Goal: Information Seeking & Learning: Learn about a topic

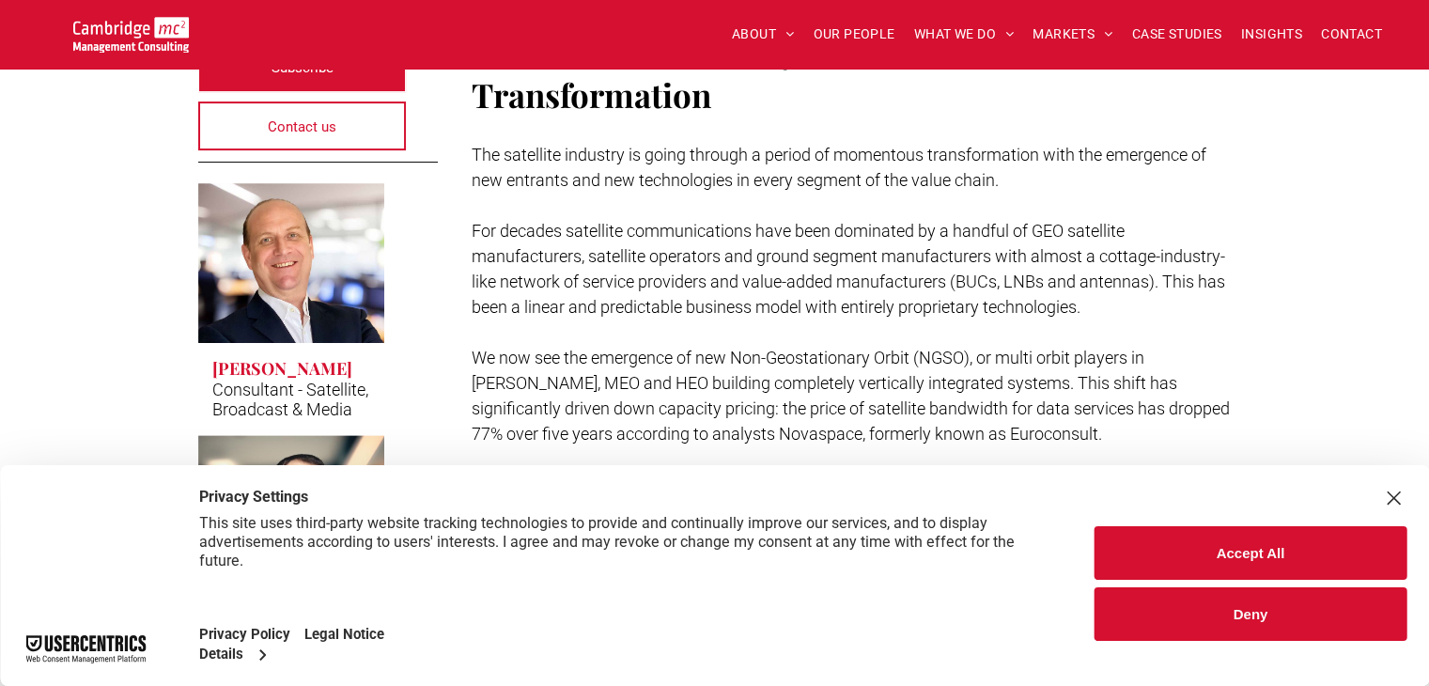
scroll to position [752, 0]
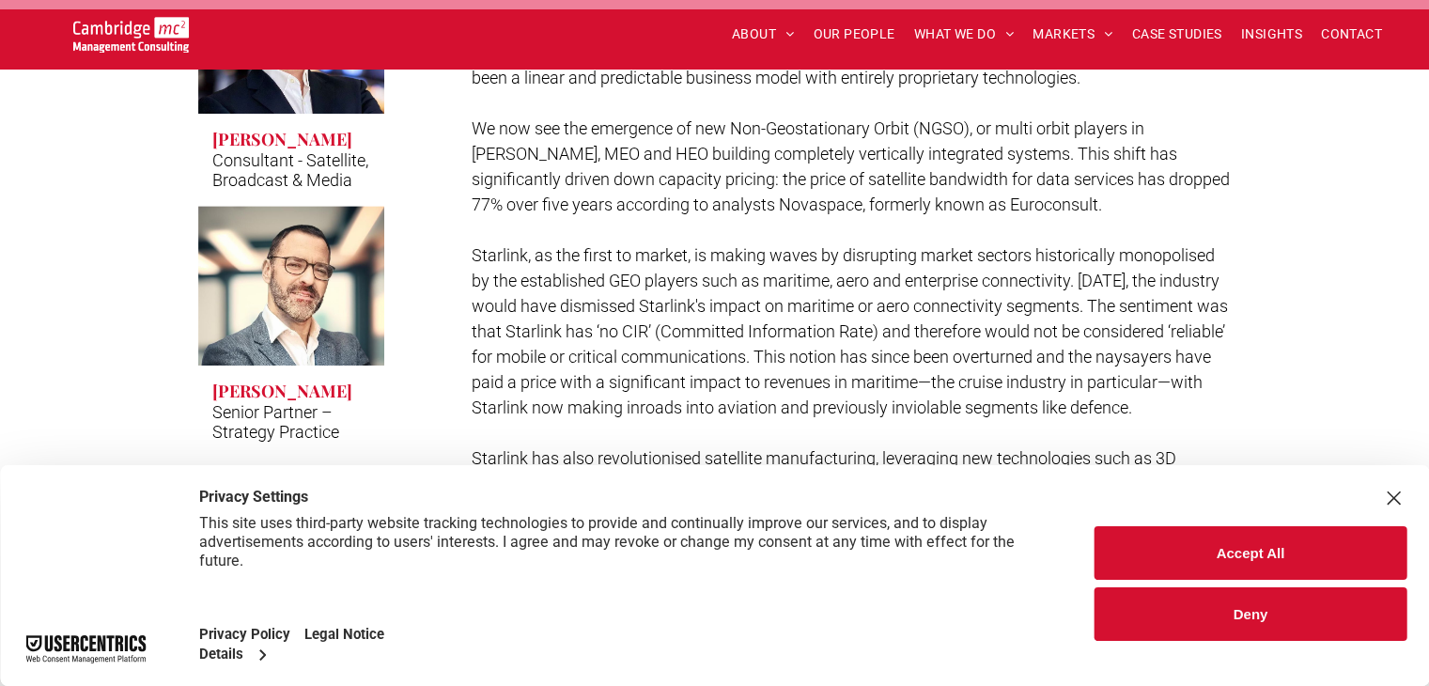
click at [1411, 501] on div "Accept All Deny" at bounding box center [1250, 575] width 357 height 221
click at [1408, 501] on div "Accept All Deny" at bounding box center [1250, 575] width 357 height 221
click at [1400, 501] on div "Close Layer" at bounding box center [1394, 498] width 26 height 26
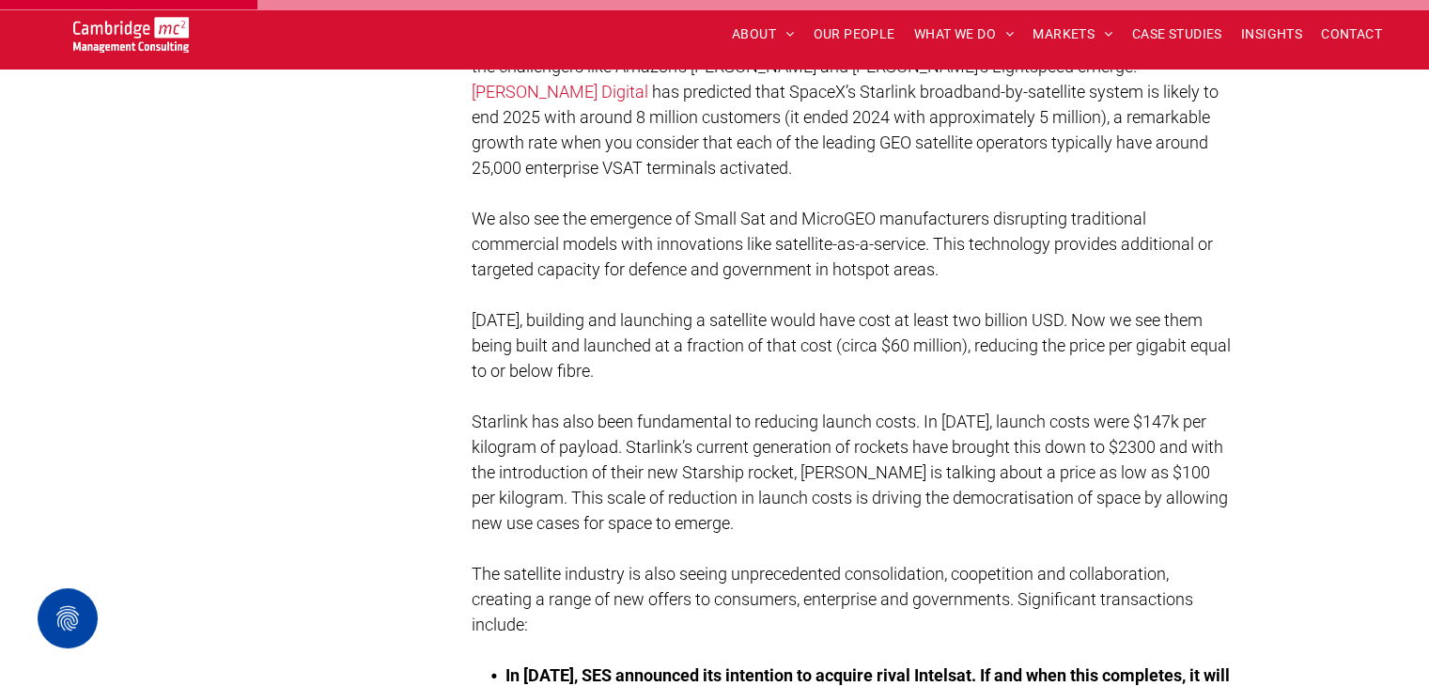
scroll to position [1316, 0]
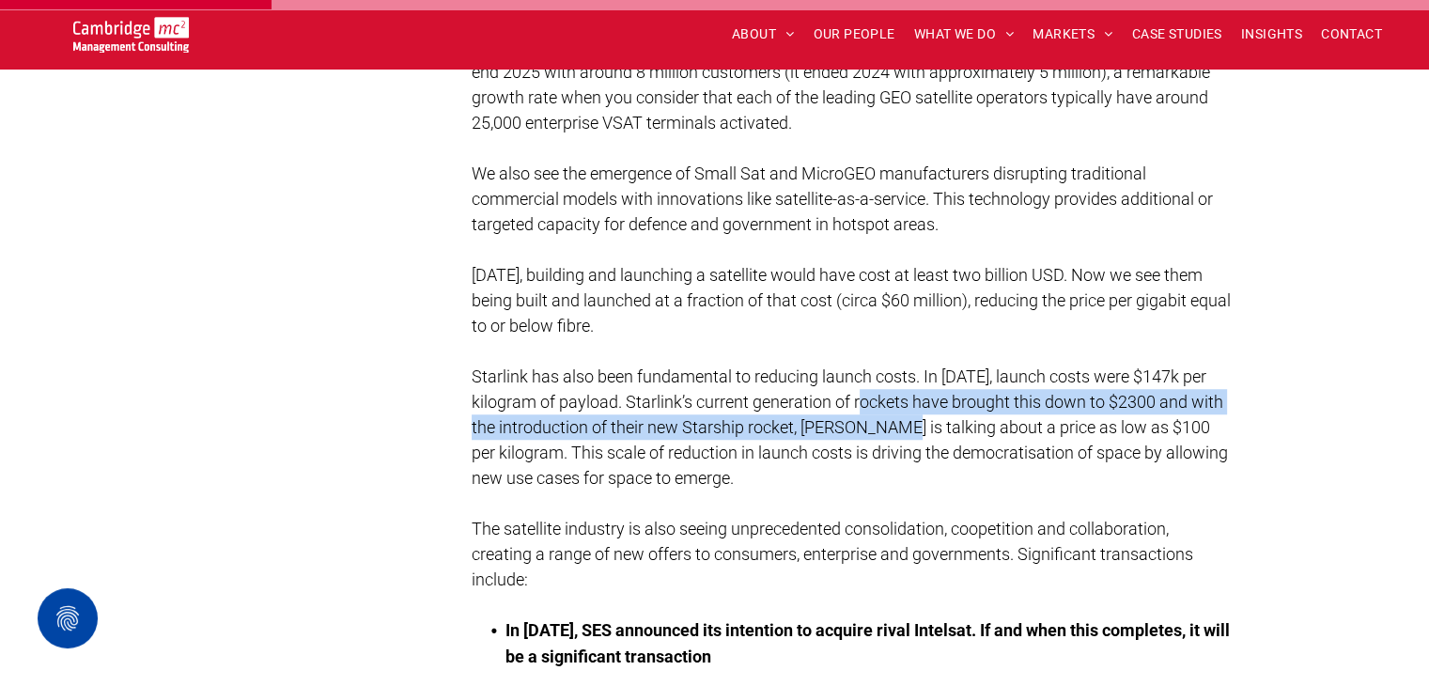
drag, startPoint x: 892, startPoint y: 440, endPoint x: 911, endPoint y: 460, distance: 27.9
click at [911, 460] on p "Starlink has also been fundamental to reducing launch costs. In 1981, launch co…" at bounding box center [852, 427] width 760 height 127
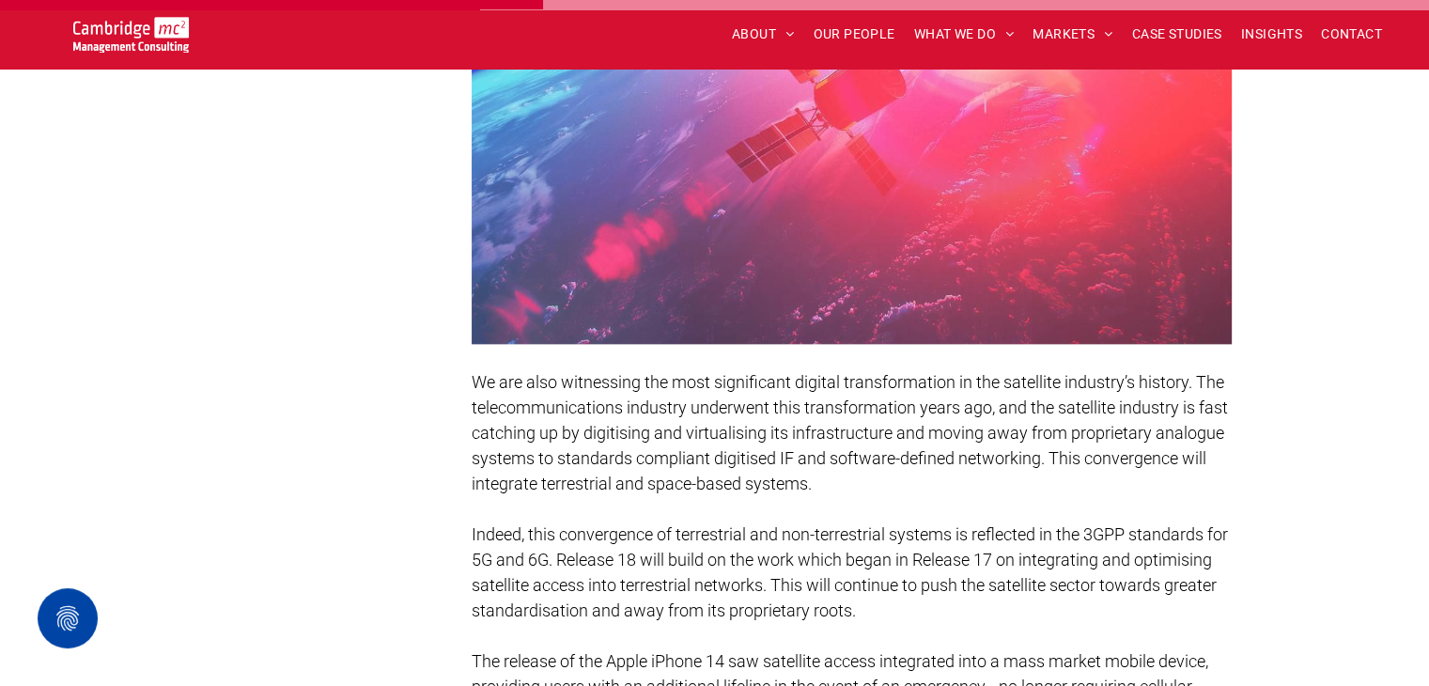
scroll to position [2631, 0]
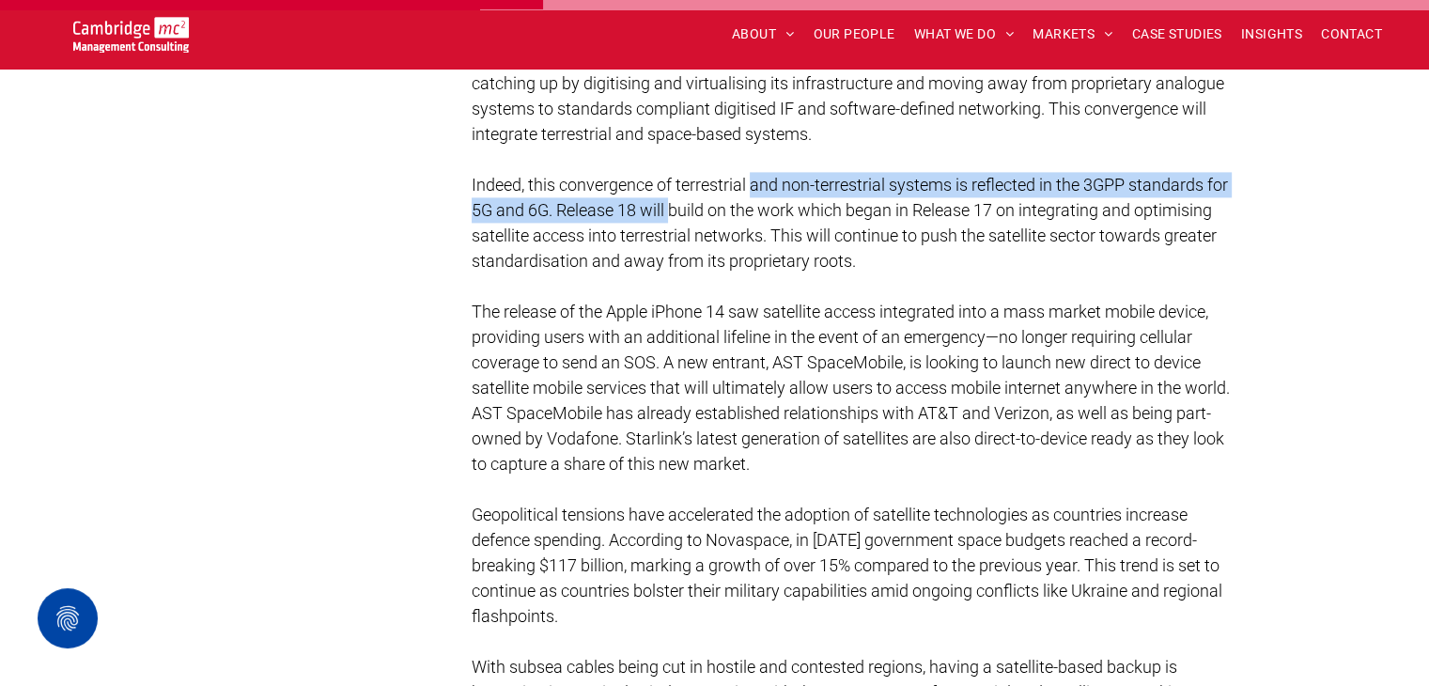
drag, startPoint x: 695, startPoint y: 232, endPoint x: 788, endPoint y: 209, distance: 96.0
click at [769, 210] on span "Indeed, this convergence of terrestrial and non-terrestrial systems is reflecte…" at bounding box center [850, 223] width 757 height 96
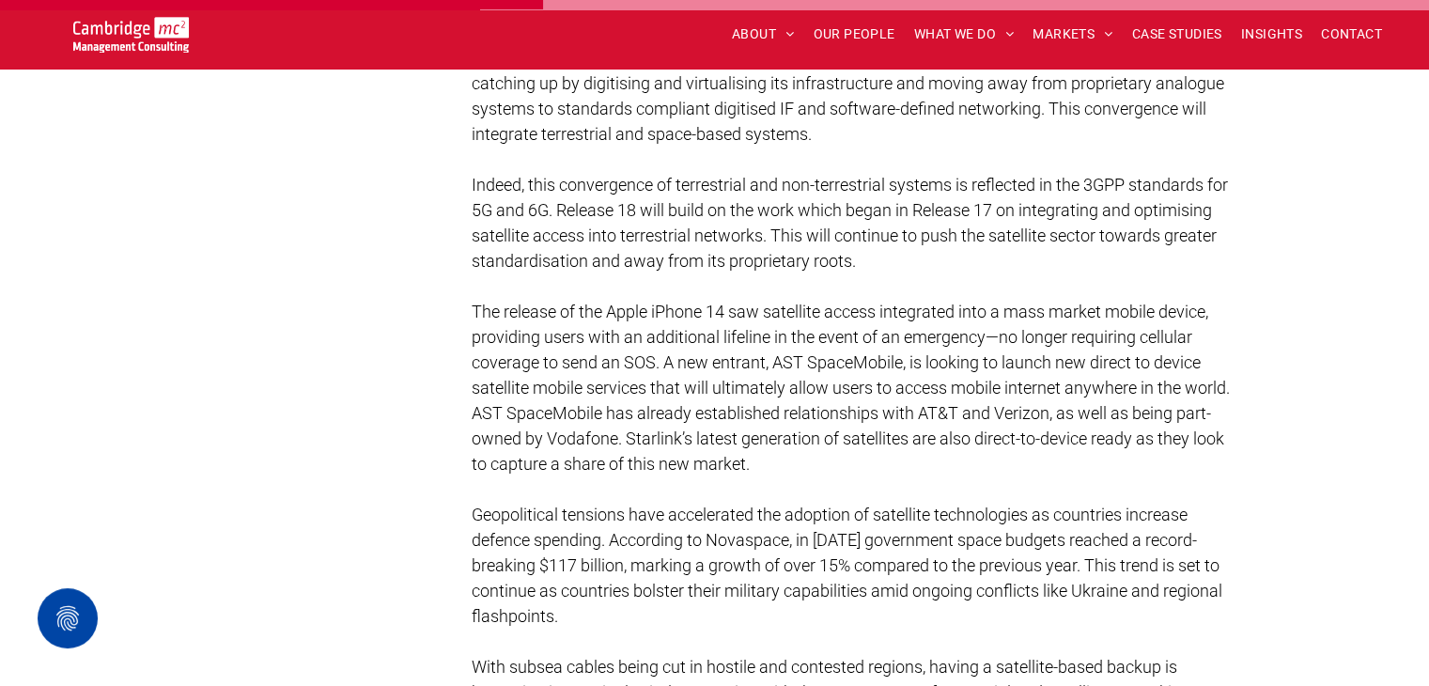
click at [749, 348] on span "The release of the Apple iPhone 14 saw satellite access integrated into a mass …" at bounding box center [851, 388] width 758 height 172
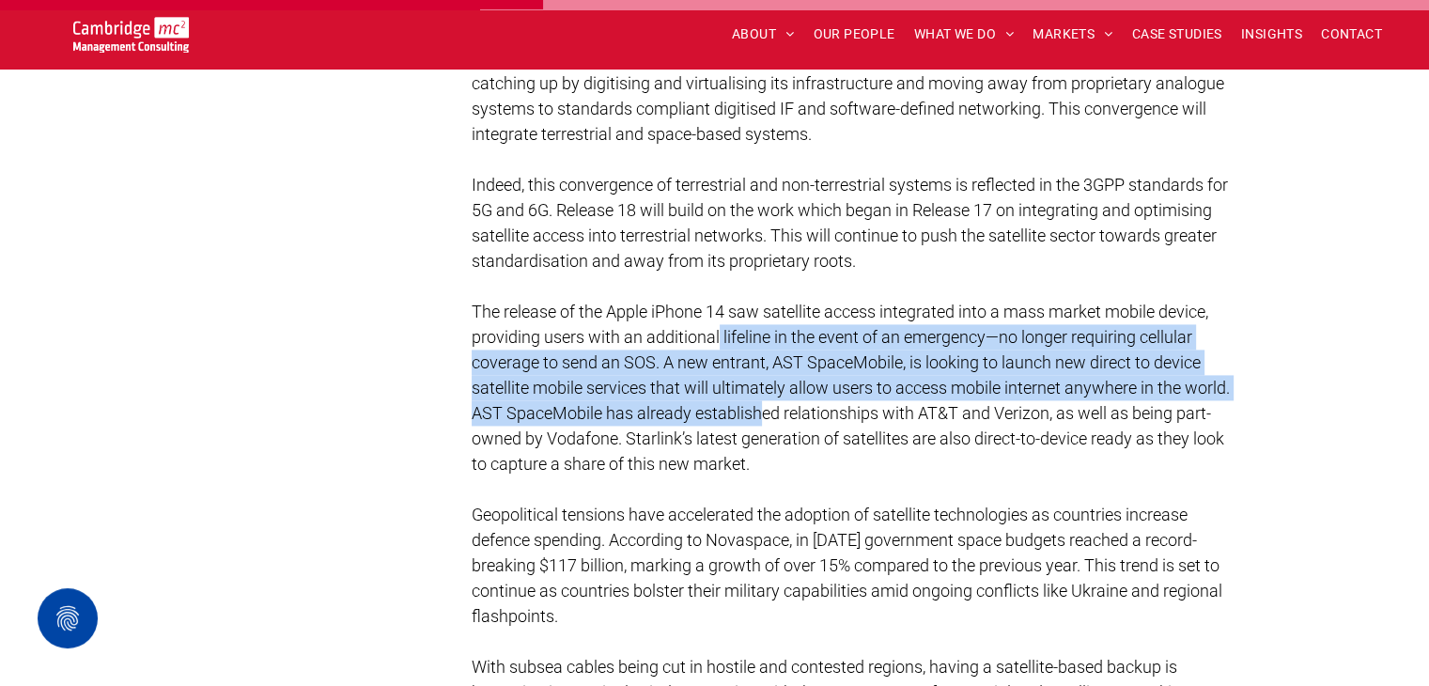
drag, startPoint x: 721, startPoint y: 362, endPoint x: 812, endPoint y: 426, distance: 111.3
click at [813, 428] on span "The release of the Apple iPhone 14 saw satellite access integrated into a mass …" at bounding box center [851, 388] width 758 height 172
click at [812, 420] on p "The release of the Apple iPhone 14 saw satellite access integrated into a mass …" at bounding box center [852, 388] width 760 height 178
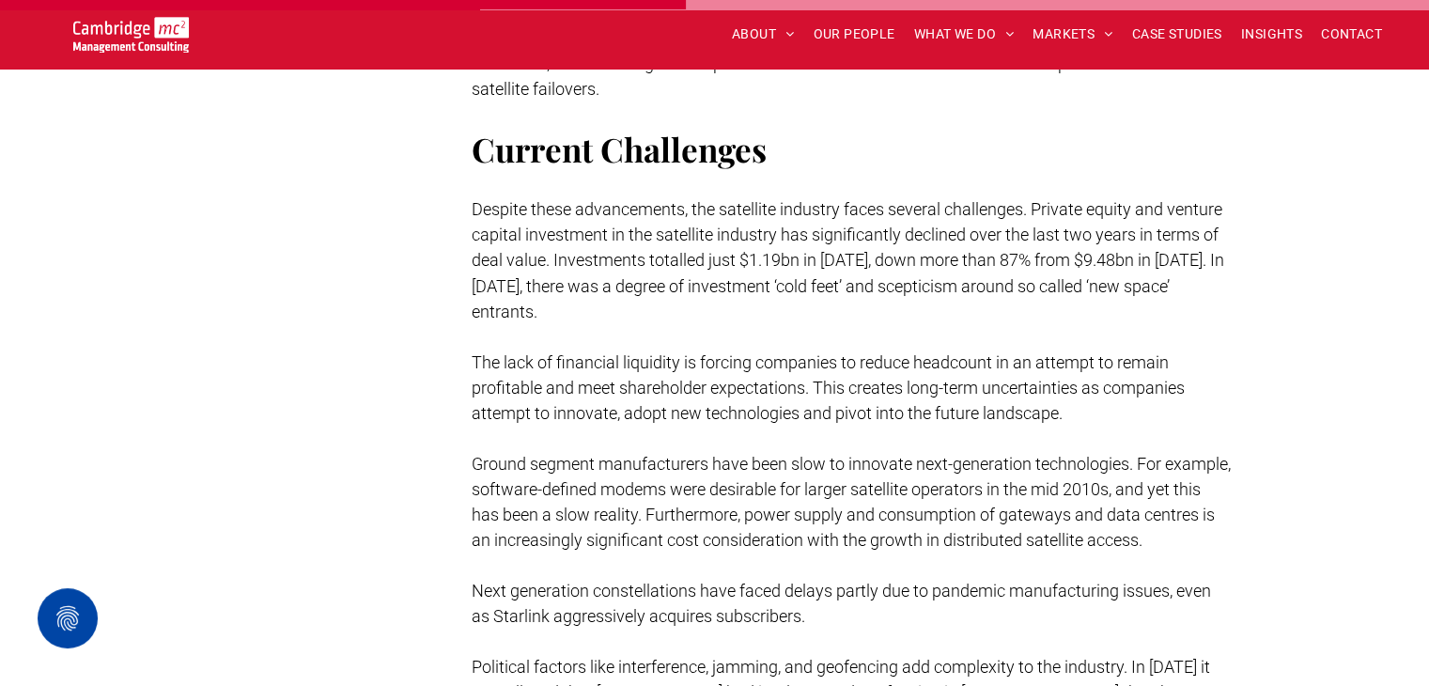
scroll to position [3289, 0]
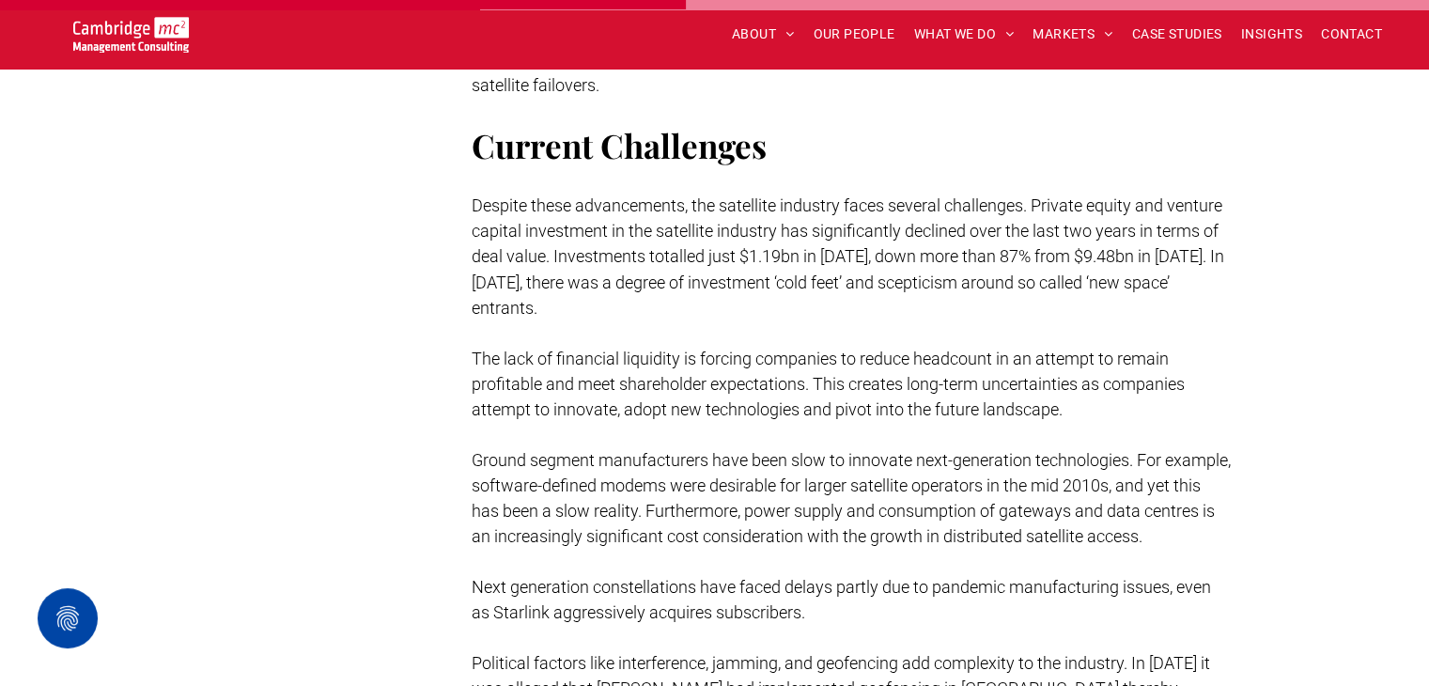
click at [789, 340] on p at bounding box center [852, 332] width 760 height 25
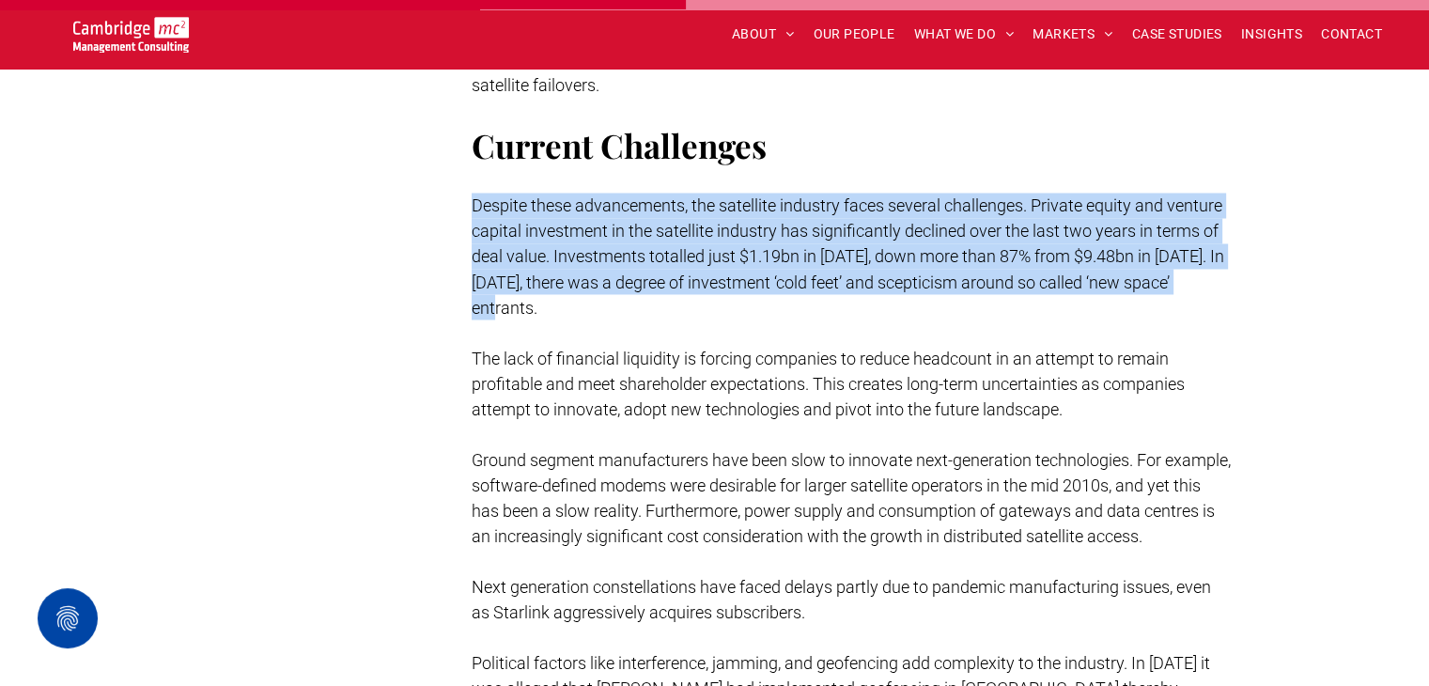
drag, startPoint x: 748, startPoint y: 334, endPoint x: 461, endPoint y: 223, distance: 307.3
copy span "Despite these advancements, the satellite industry faces several challenges. Pr…"
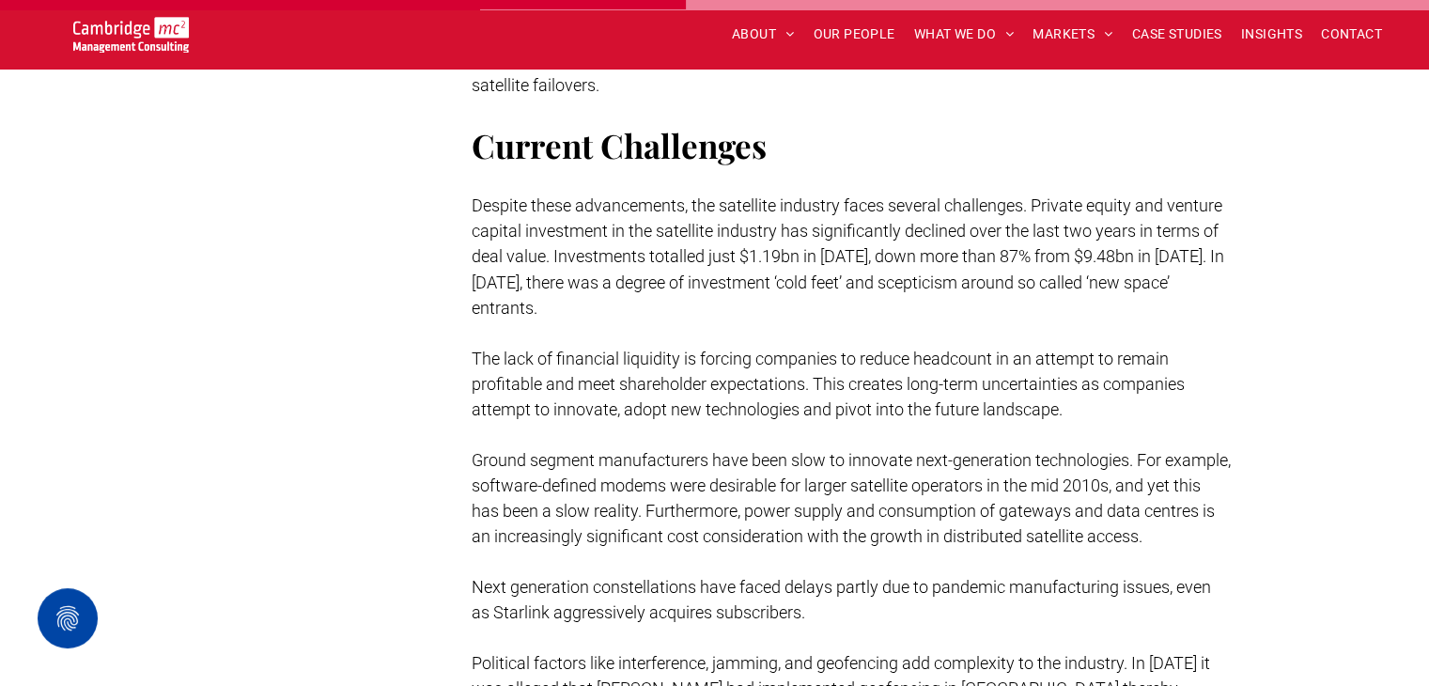
click at [799, 446] on p at bounding box center [852, 433] width 760 height 25
drag, startPoint x: 629, startPoint y: 389, endPoint x: 825, endPoint y: 388, distance: 196.4
click at [825, 388] on p "The lack of financial liquidity is forcing companies to reduce headcount in an …" at bounding box center [852, 383] width 760 height 76
click at [826, 388] on p "The lack of financial liquidity is forcing companies to reduce headcount in an …" at bounding box center [852, 383] width 760 height 76
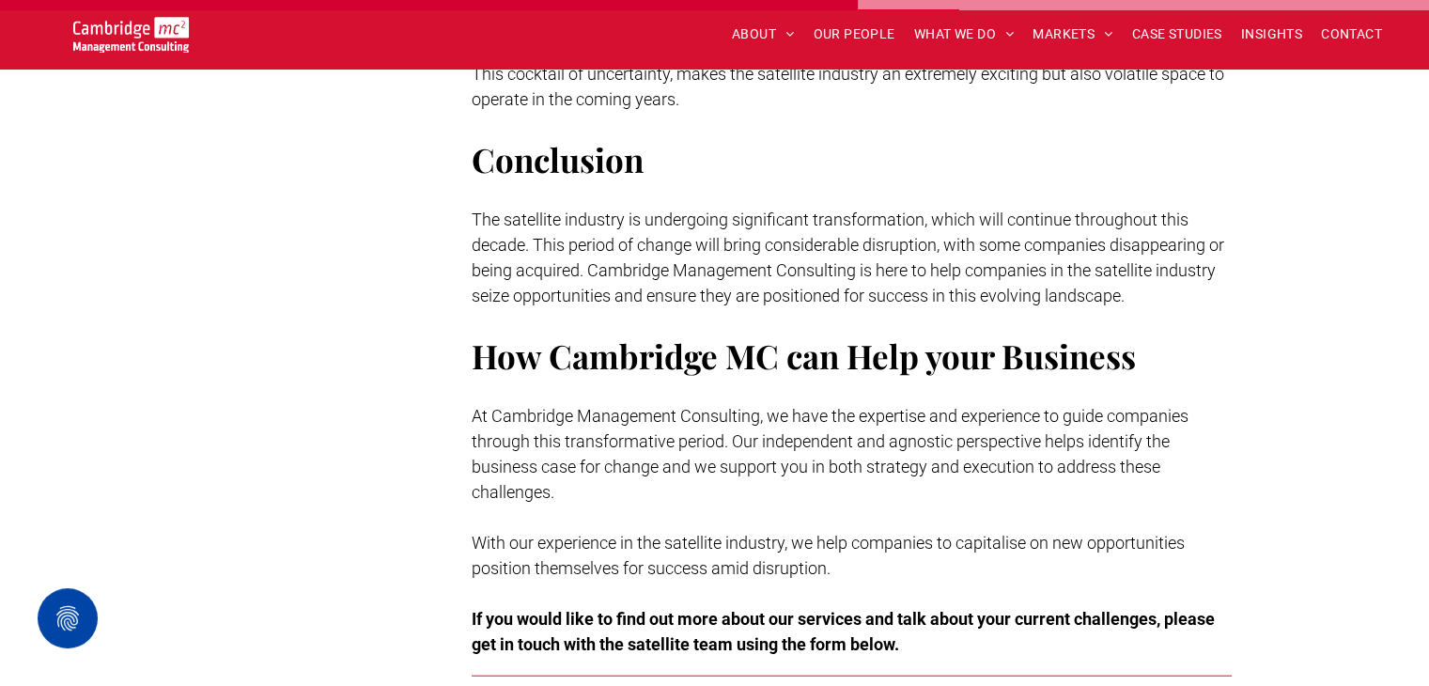
scroll to position [4135, 0]
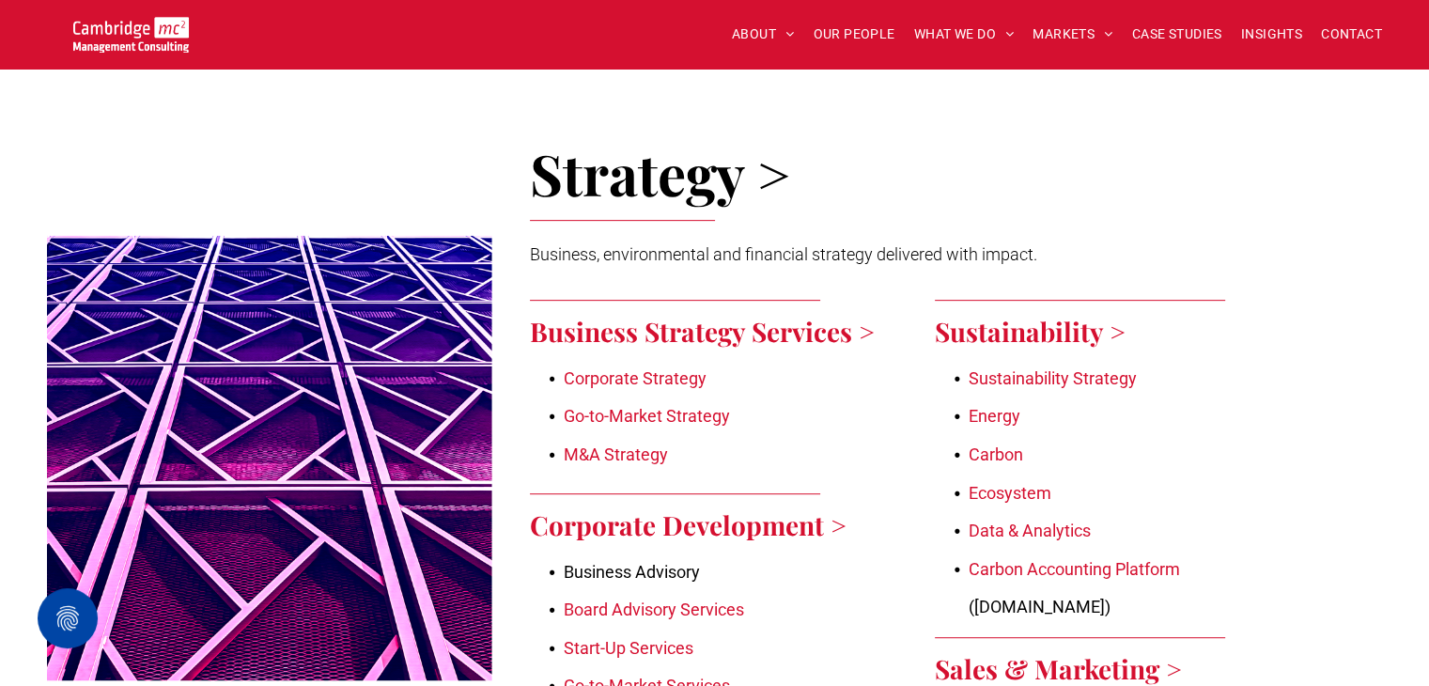
scroll to position [846, 0]
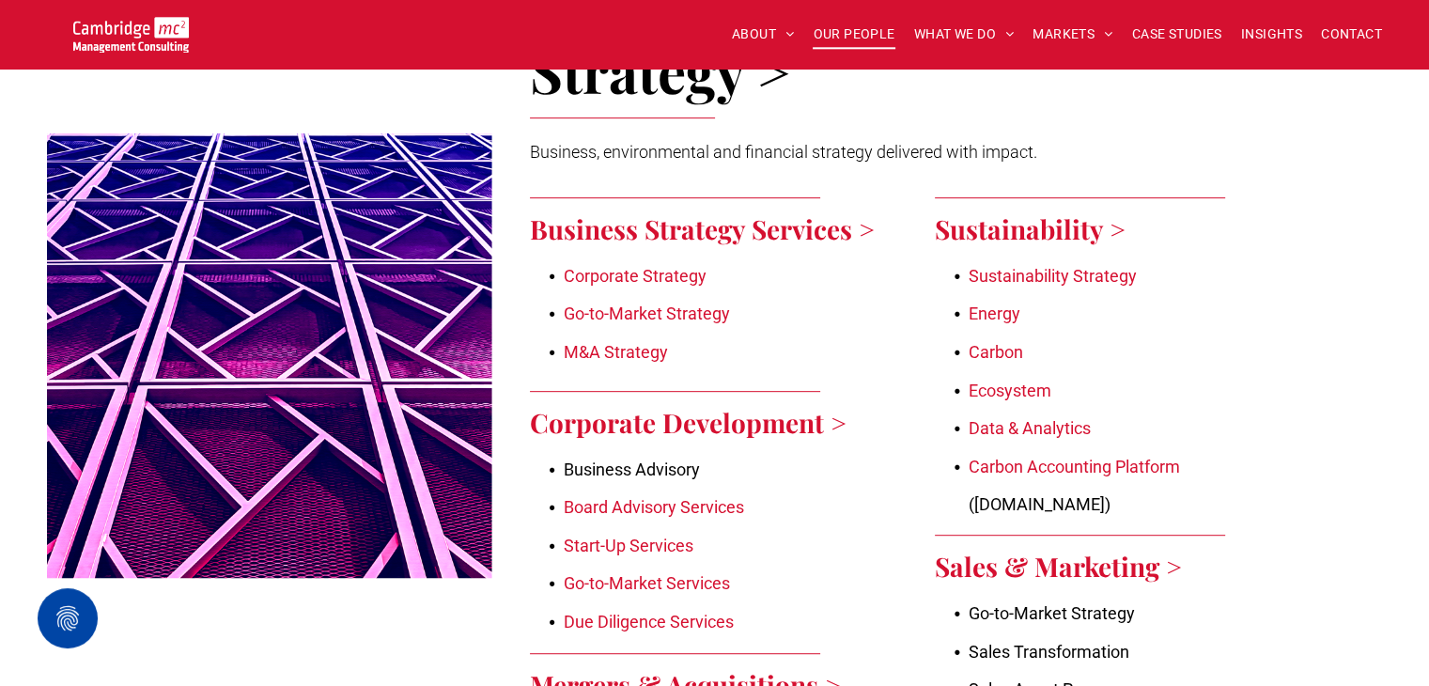
click at [868, 39] on span "OUR PEOPLE" at bounding box center [854, 34] width 82 height 29
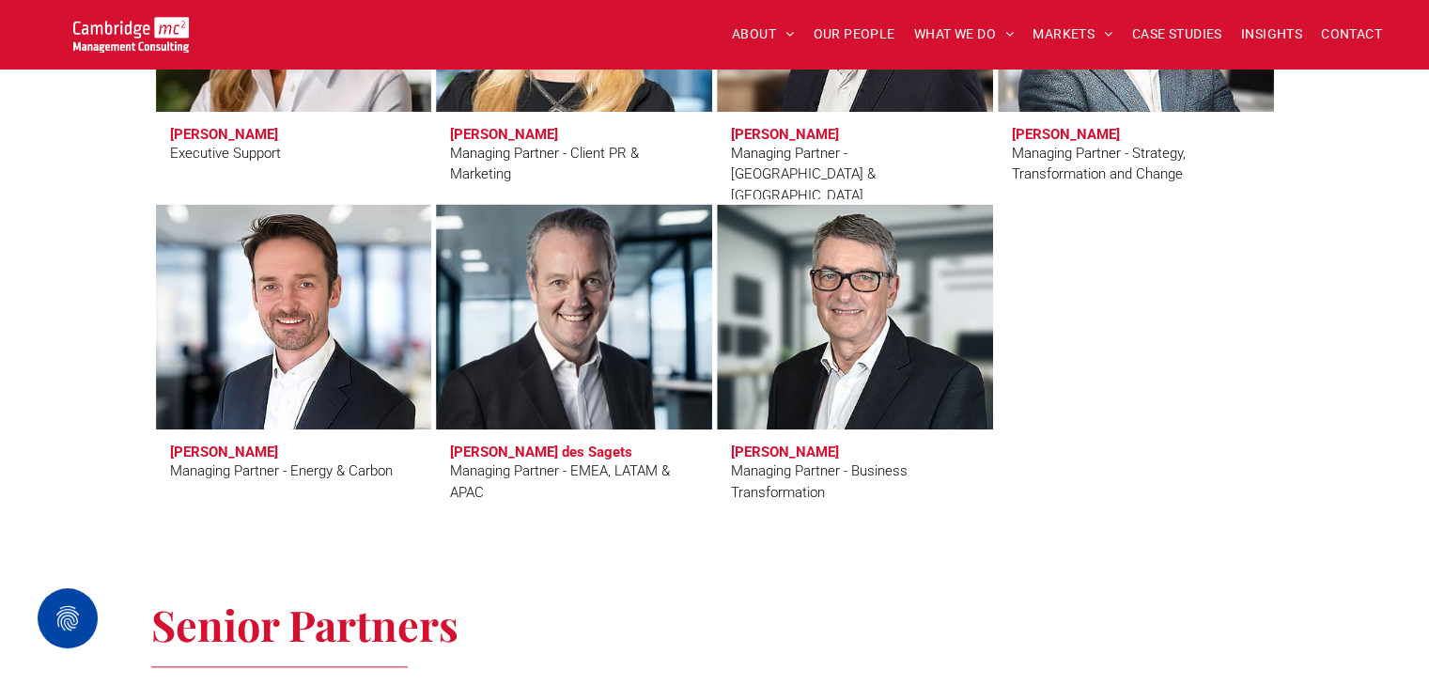
scroll to position [1880, 0]
click at [669, 230] on link at bounding box center [574, 316] width 292 height 239
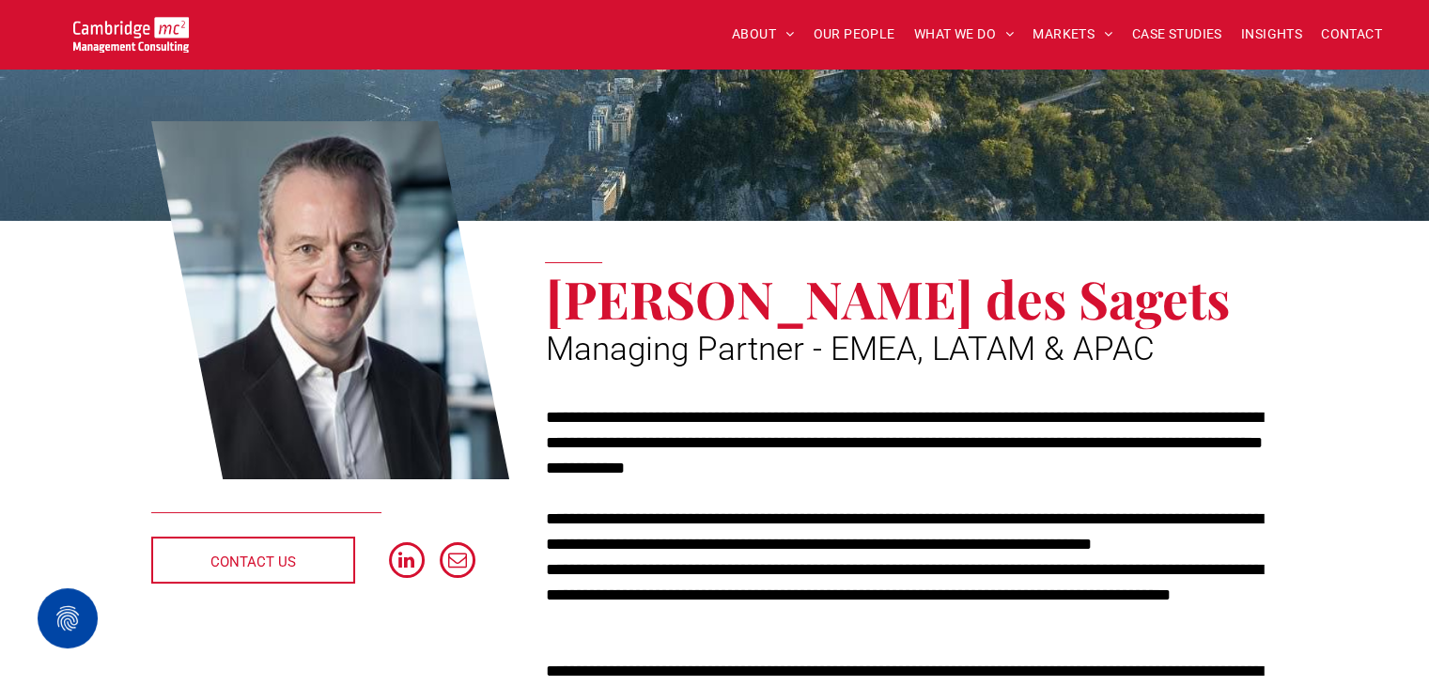
scroll to position [376, 0]
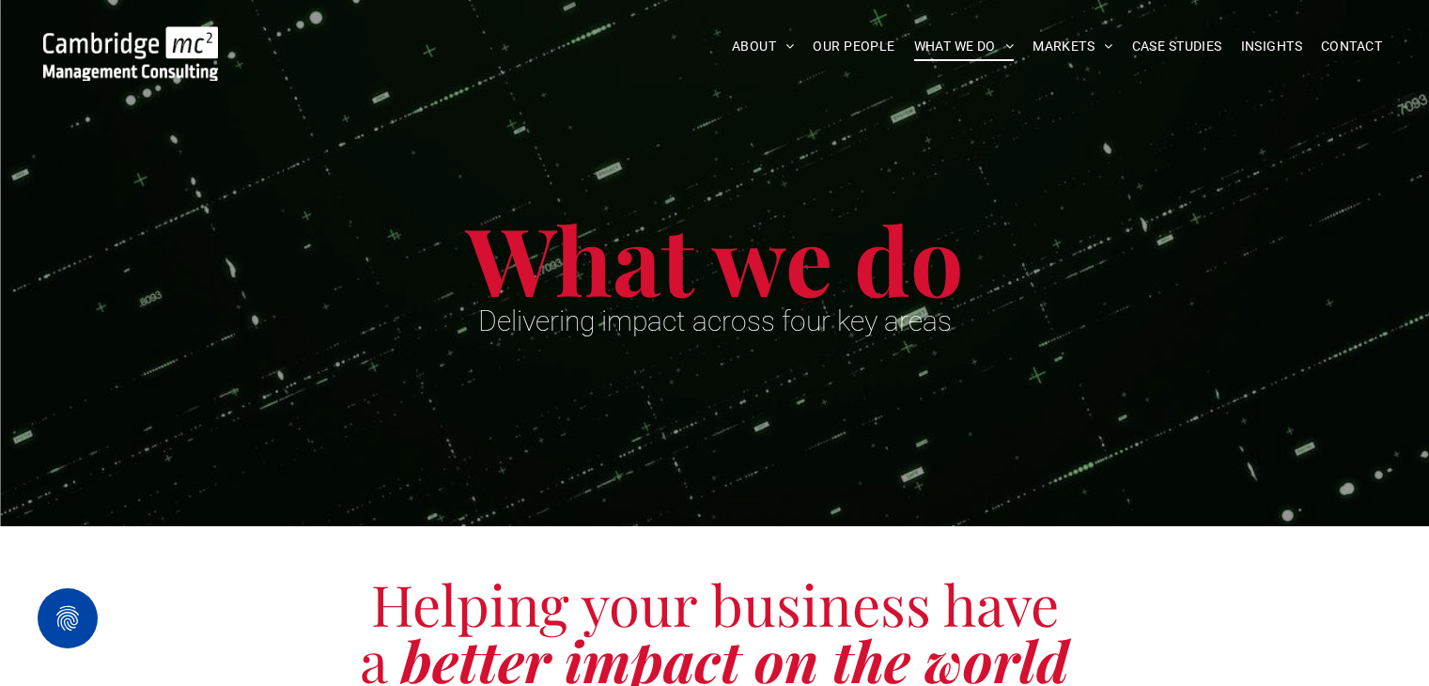
scroll to position [846, 0]
